Goal: Information Seeking & Learning: Learn about a topic

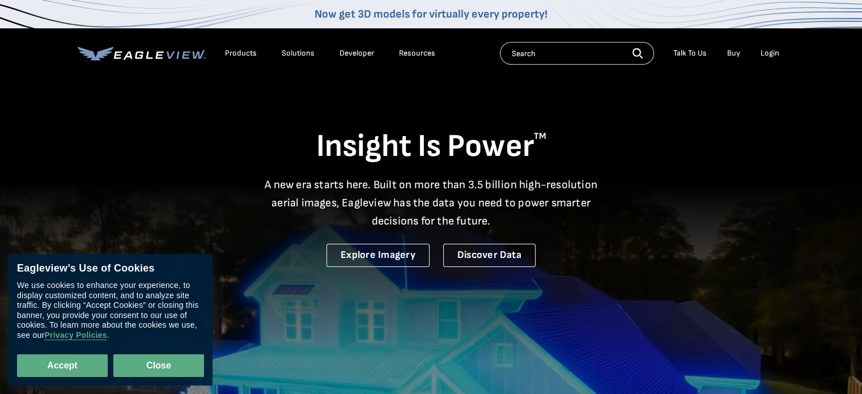
click at [155, 360] on button "Close" at bounding box center [158, 365] width 91 height 23
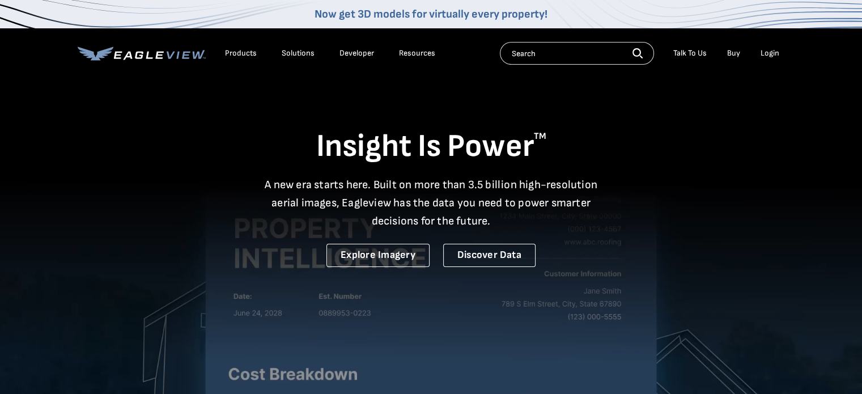
click at [242, 53] on div "Products" at bounding box center [241, 53] width 32 height 10
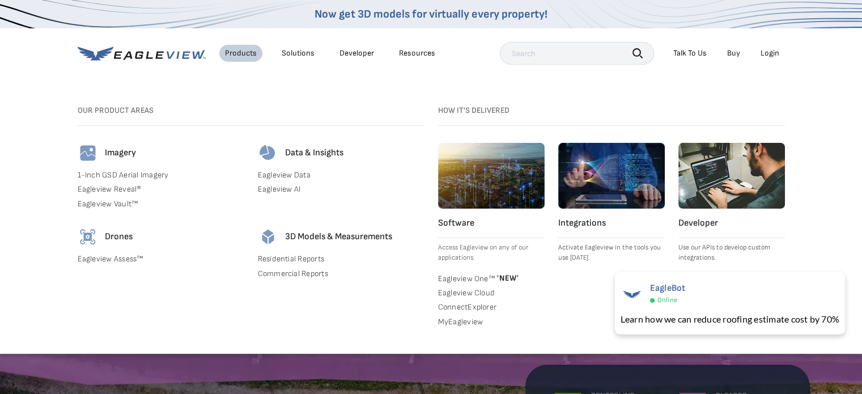
click at [296, 53] on div "Solutions" at bounding box center [298, 53] width 33 height 10
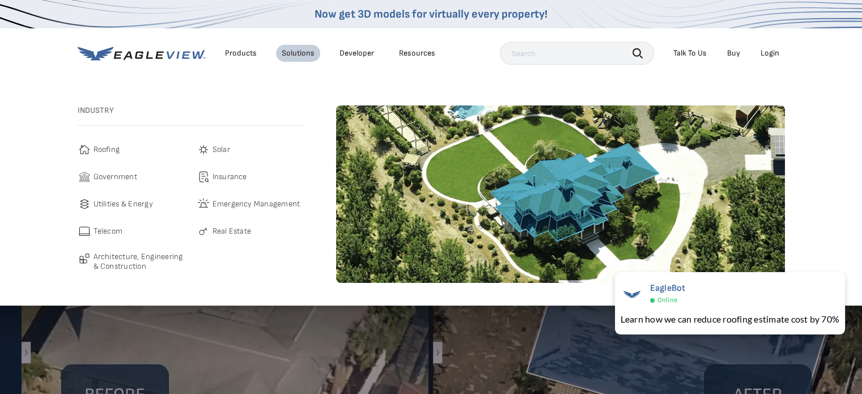
click at [104, 147] on span "Roofing" at bounding box center [107, 150] width 27 height 14
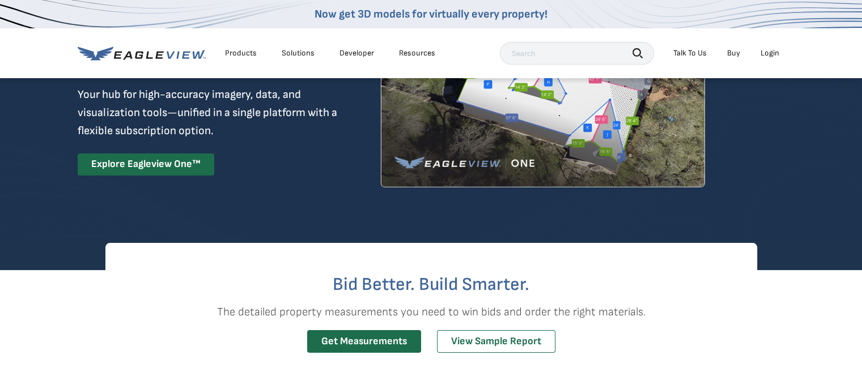
scroll to position [113, 0]
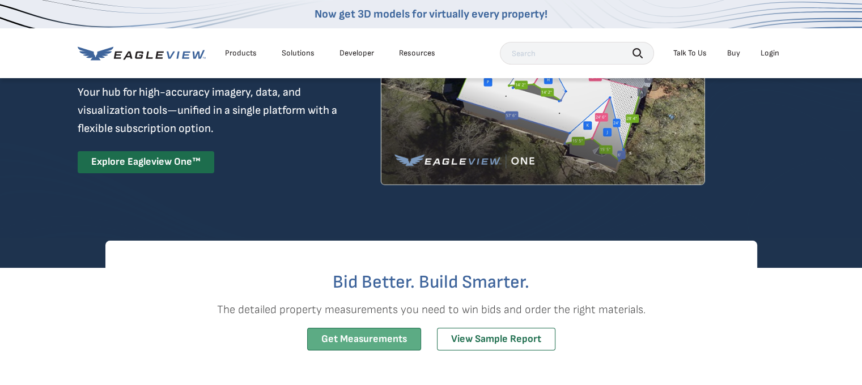
click at [369, 339] on link "Get Measurements" at bounding box center [364, 339] width 114 height 23
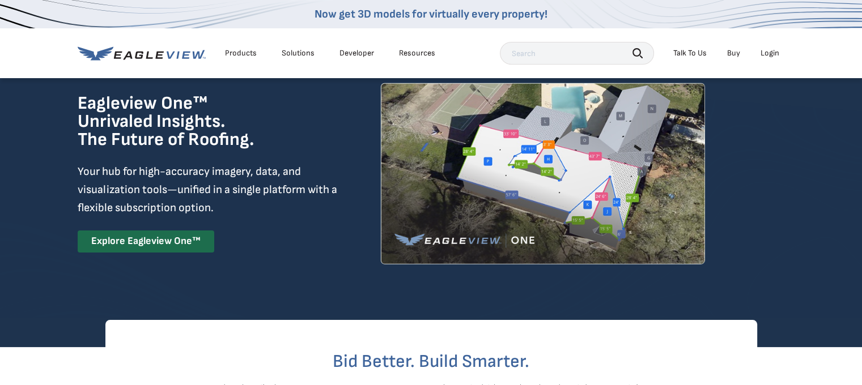
scroll to position [0, 0]
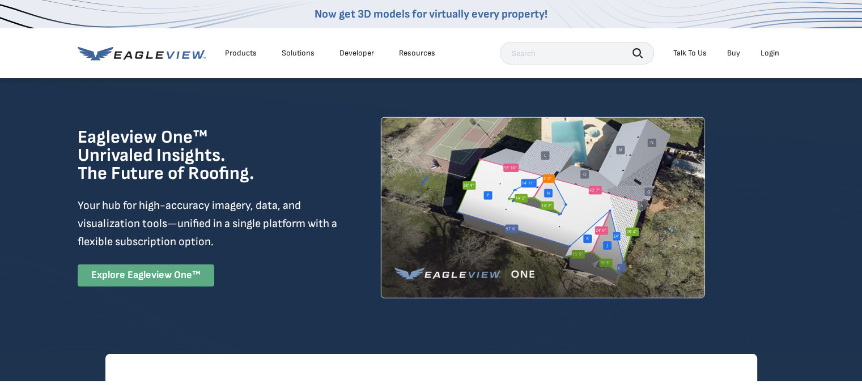
click at [144, 276] on link "Explore Eagleview One™" at bounding box center [146, 276] width 137 height 22
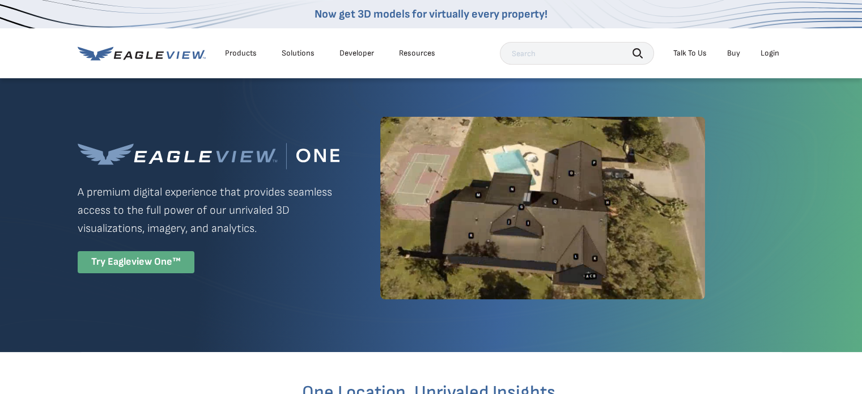
click at [144, 261] on div "Try Eagleview One™" at bounding box center [136, 262] width 117 height 22
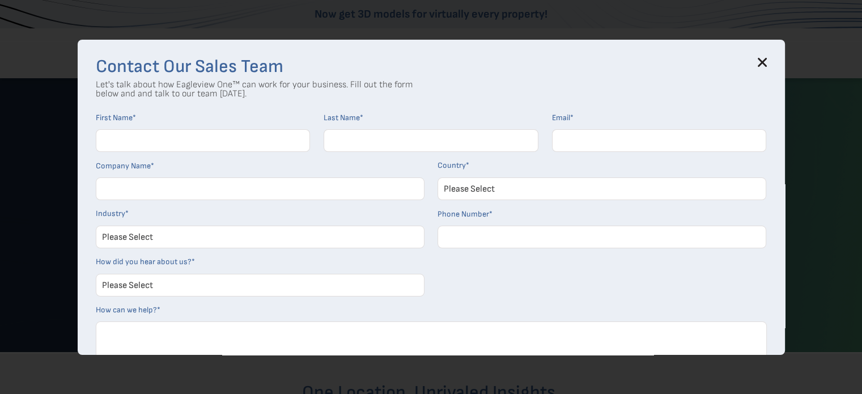
click at [767, 61] on icon at bounding box center [762, 62] width 9 height 9
